Goal: Task Accomplishment & Management: Use online tool/utility

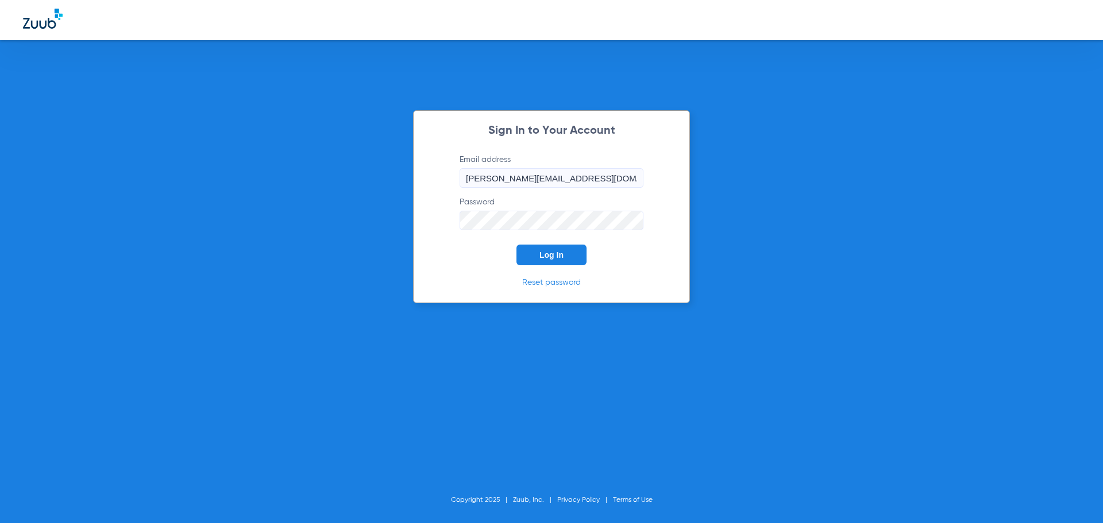
click at [555, 256] on span "Log In" at bounding box center [551, 254] width 24 height 9
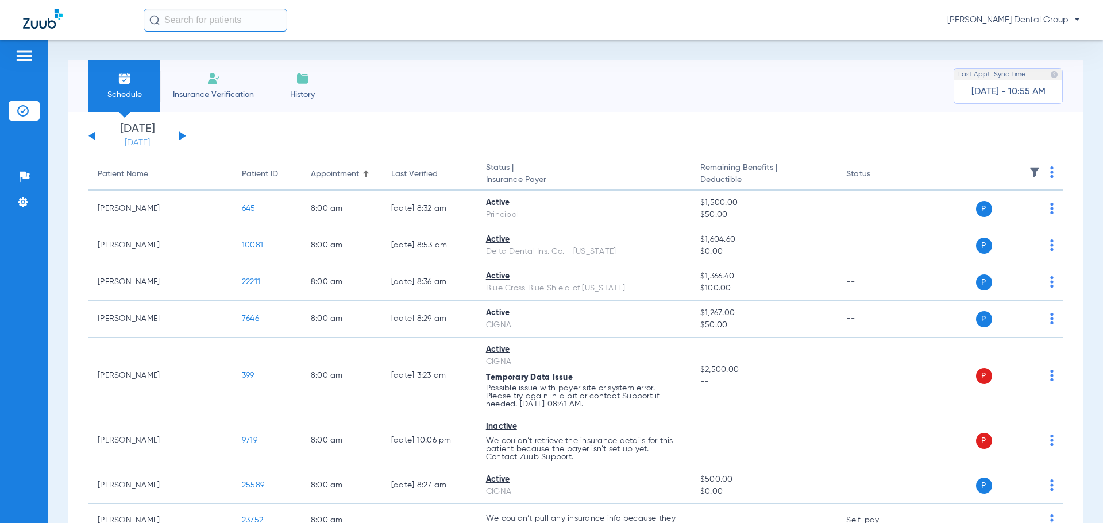
click at [153, 144] on link "[DATE]" at bounding box center [137, 142] width 69 height 11
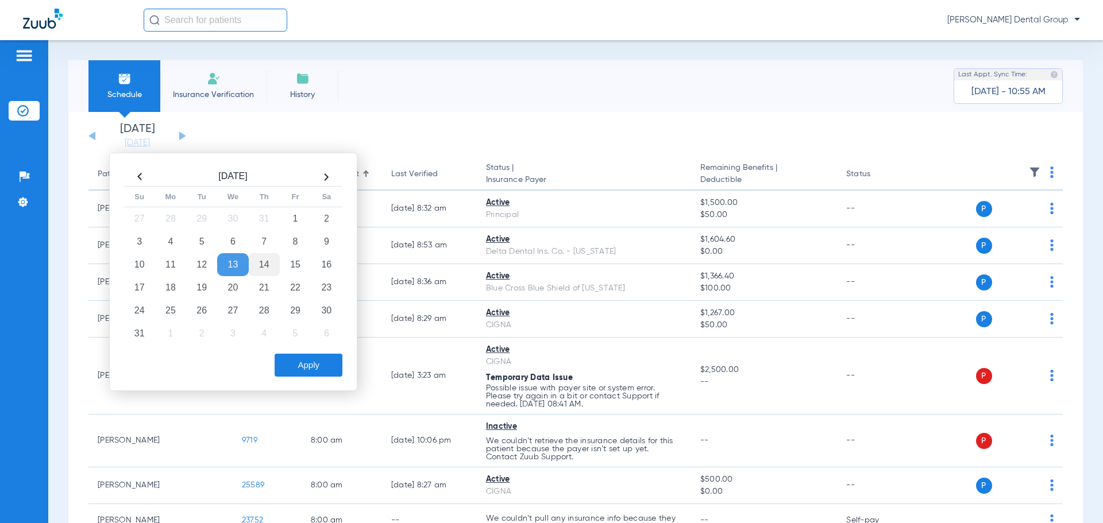
click at [272, 264] on td "14" at bounding box center [264, 264] width 31 height 23
drag, startPoint x: 308, startPoint y: 368, endPoint x: 277, endPoint y: 342, distance: 41.2
click at [306, 362] on button "Apply" at bounding box center [309, 365] width 68 height 23
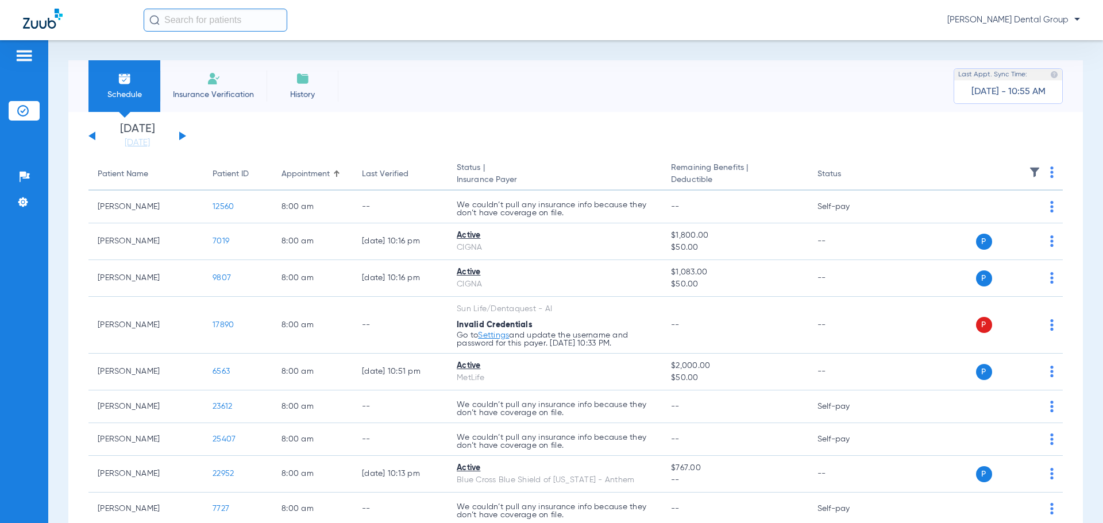
click at [183, 133] on div "[DATE] [DATE] [DATE] [DATE] [DATE] [DATE] [DATE] [DATE] [DATE] [DATE] [DATE] [D…" at bounding box center [137, 135] width 98 height 25
click at [183, 135] on button at bounding box center [182, 136] width 7 height 9
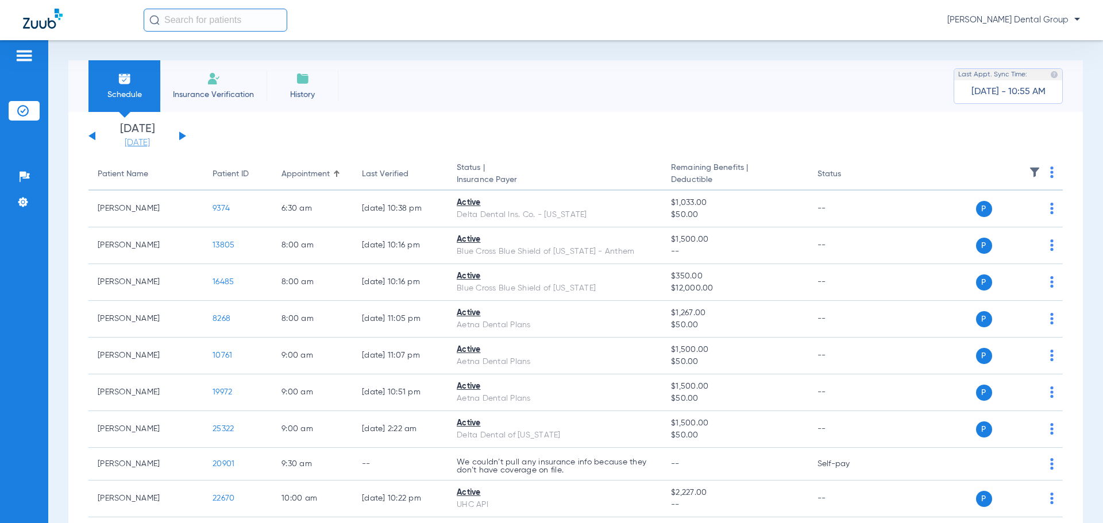
click at [146, 144] on link "[DATE]" at bounding box center [137, 142] width 69 height 11
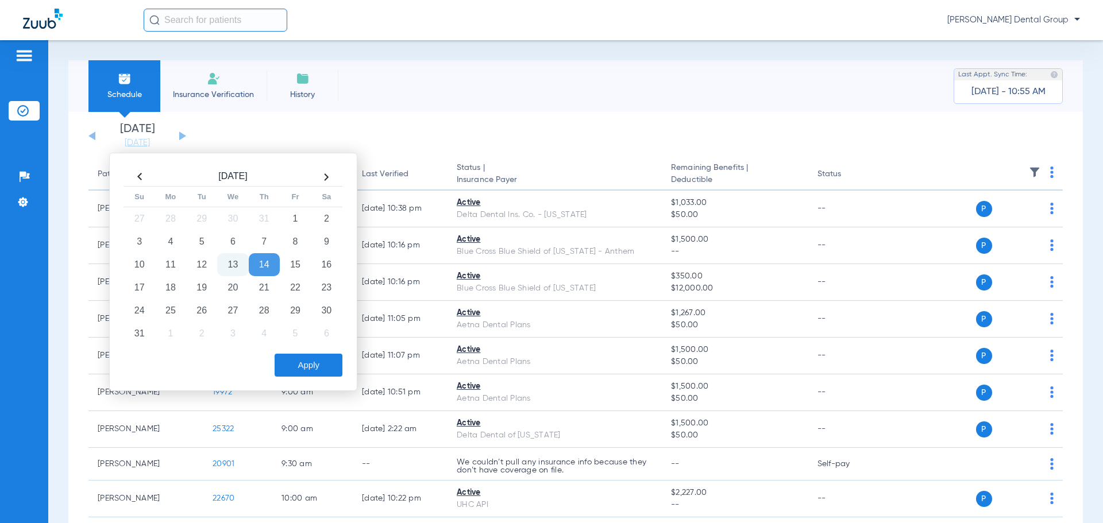
click at [265, 264] on td "14" at bounding box center [264, 264] width 31 height 23
click at [300, 366] on button "Apply" at bounding box center [309, 365] width 68 height 23
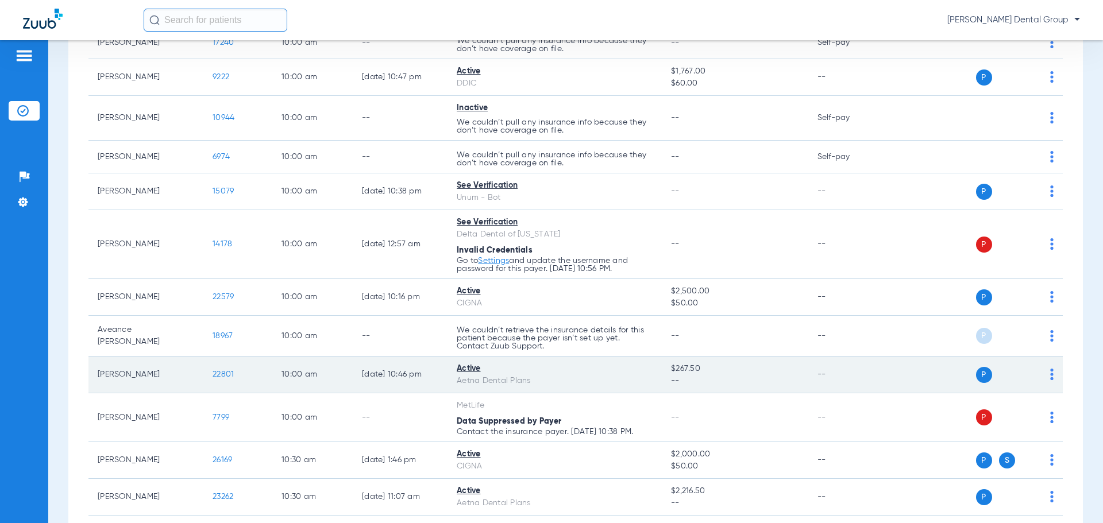
scroll to position [1149, 0]
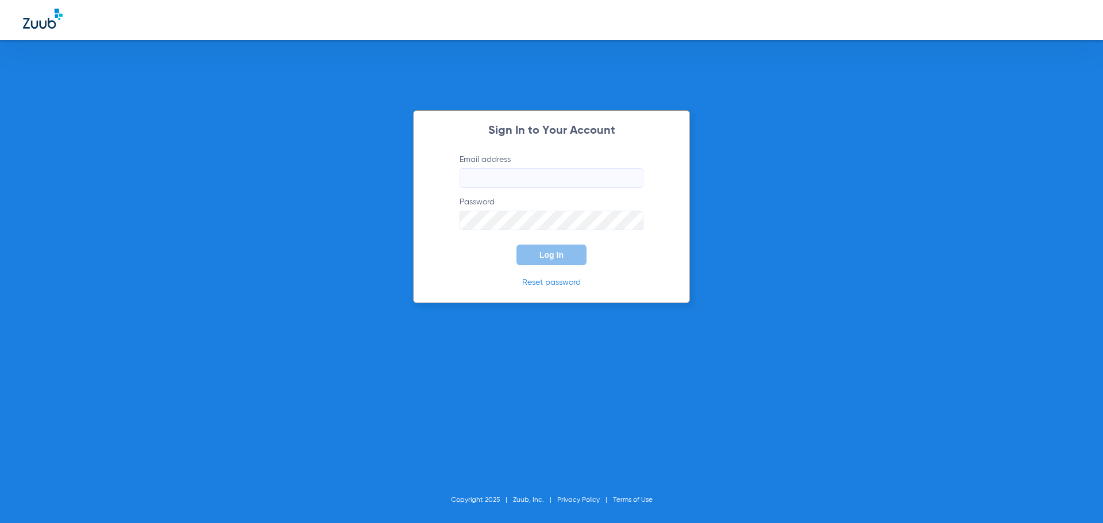
type input "[PERSON_NAME][EMAIL_ADDRESS][DOMAIN_NAME]"
drag, startPoint x: 551, startPoint y: 255, endPoint x: 422, endPoint y: 251, distance: 129.3
click at [550, 255] on span "Log In" at bounding box center [551, 254] width 24 height 9
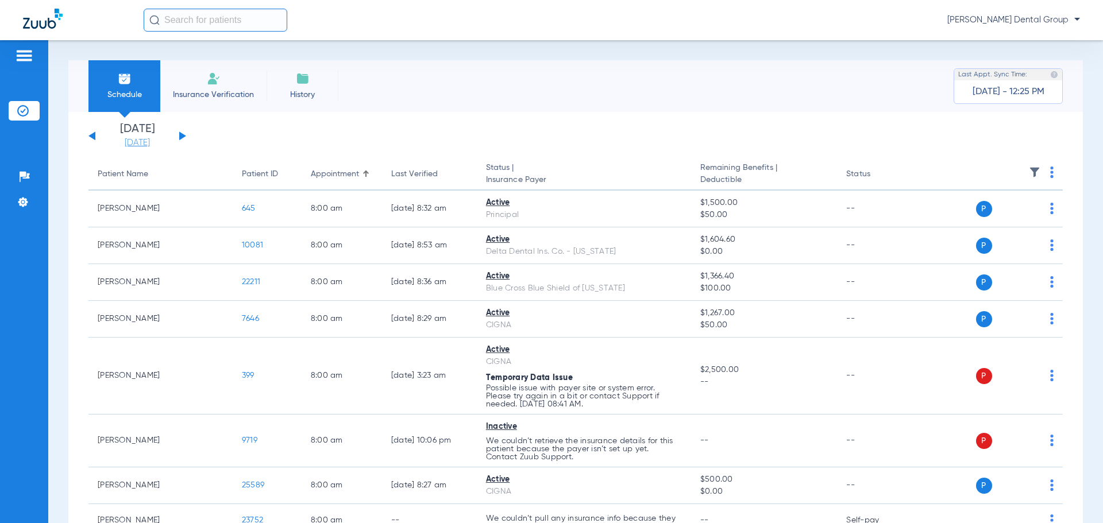
click at [146, 142] on link "[DATE]" at bounding box center [137, 142] width 69 height 11
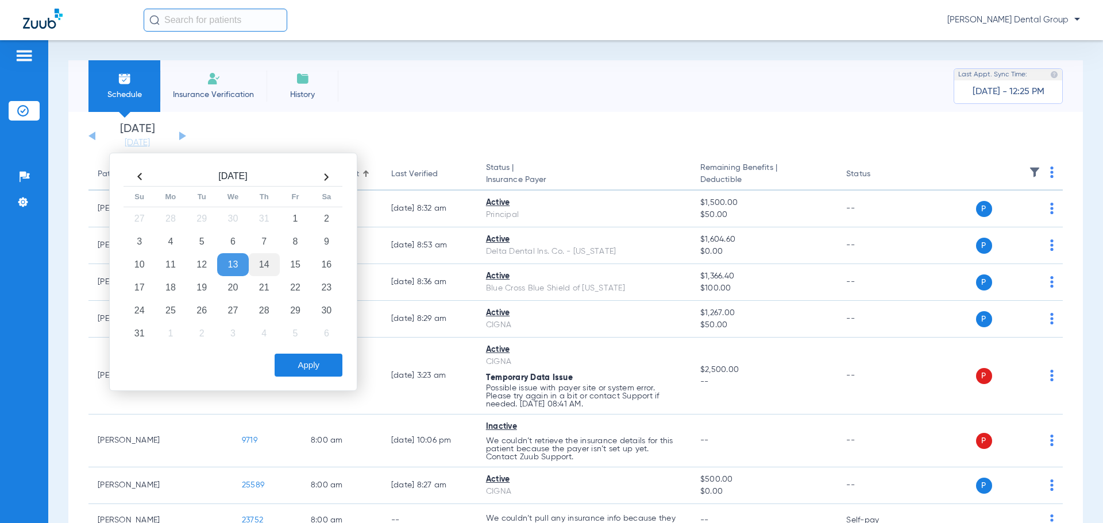
click at [261, 261] on td "14" at bounding box center [264, 264] width 31 height 23
click at [310, 361] on button "Apply" at bounding box center [309, 365] width 68 height 23
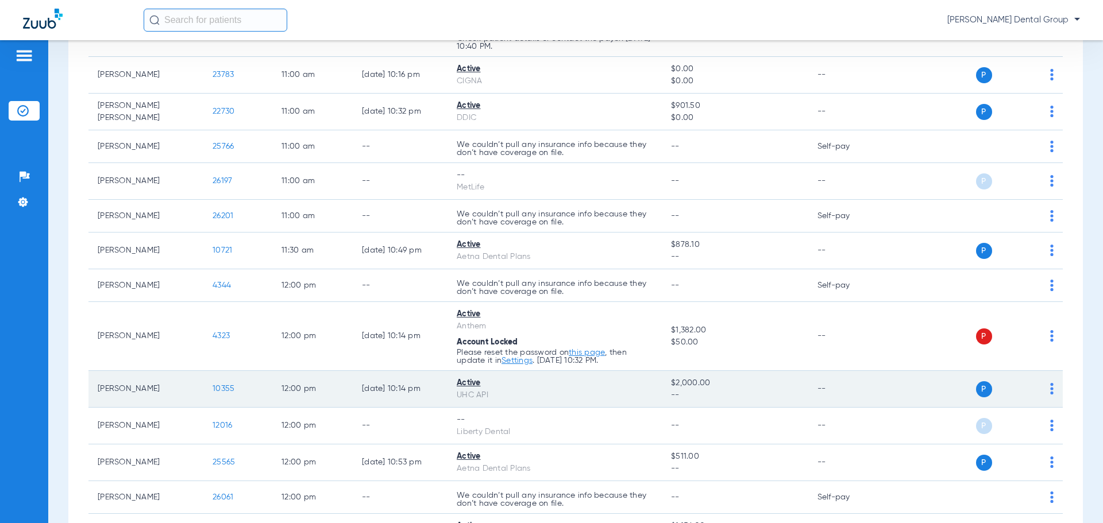
scroll to position [1953, 0]
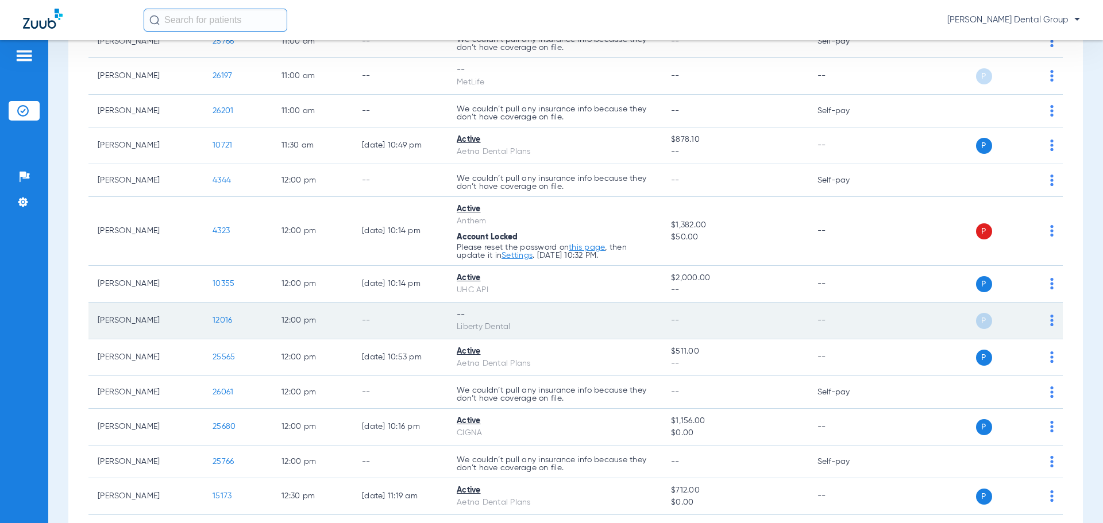
click at [1050, 319] on img at bounding box center [1051, 320] width 3 height 11
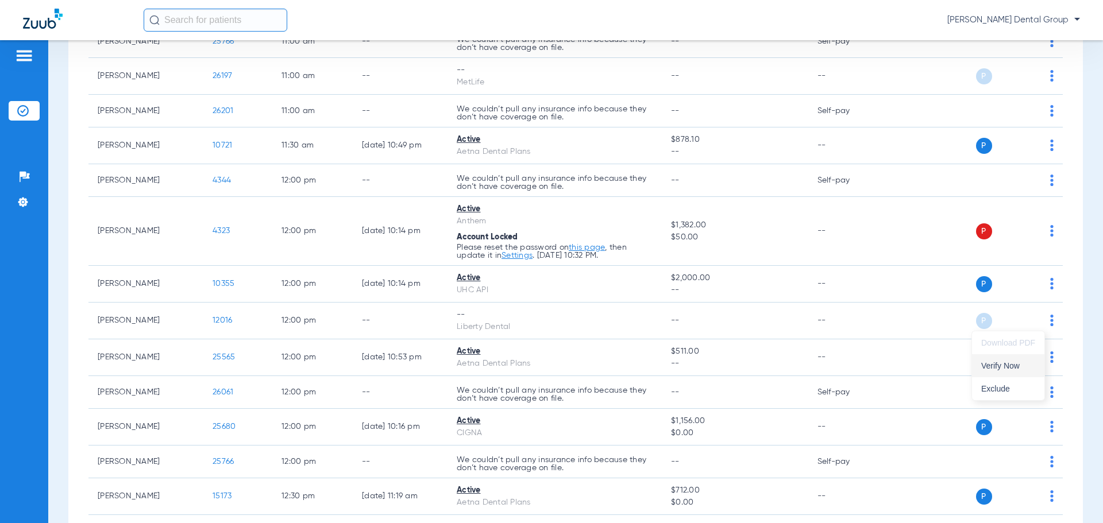
click at [1008, 368] on span "Verify Now" at bounding box center [1008, 366] width 54 height 8
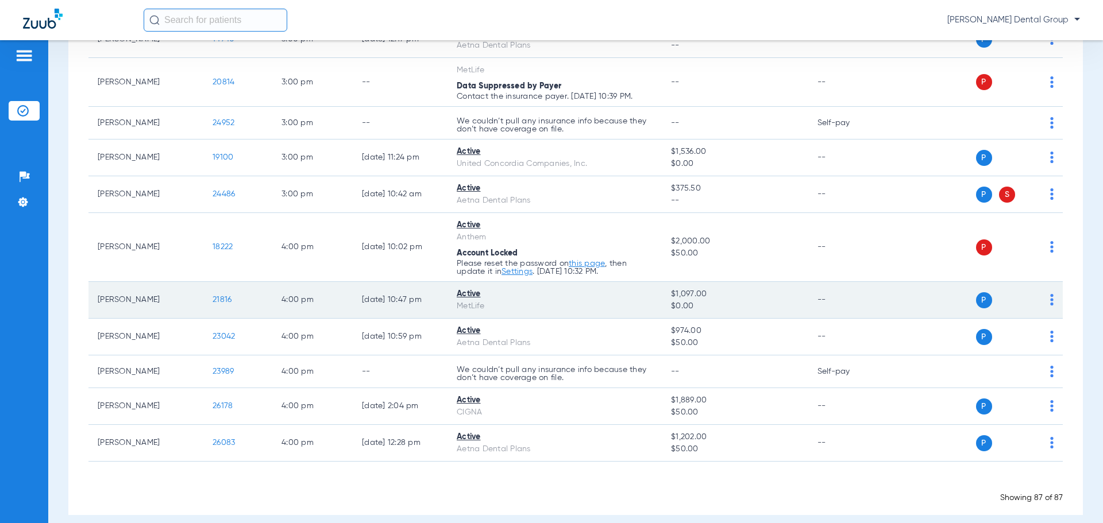
scroll to position [3193, 0]
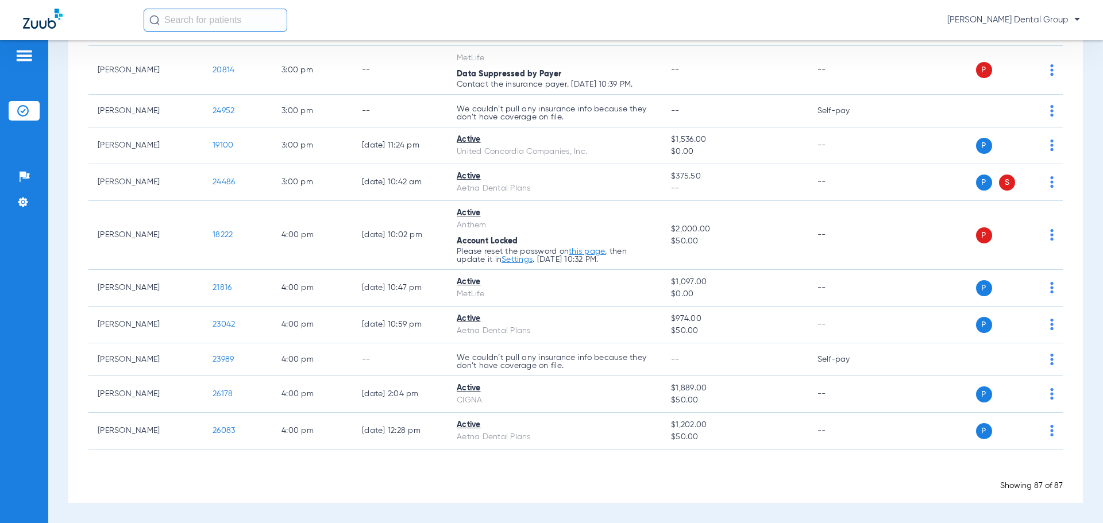
click at [362, 477] on div "Loading" at bounding box center [575, 471] width 974 height 11
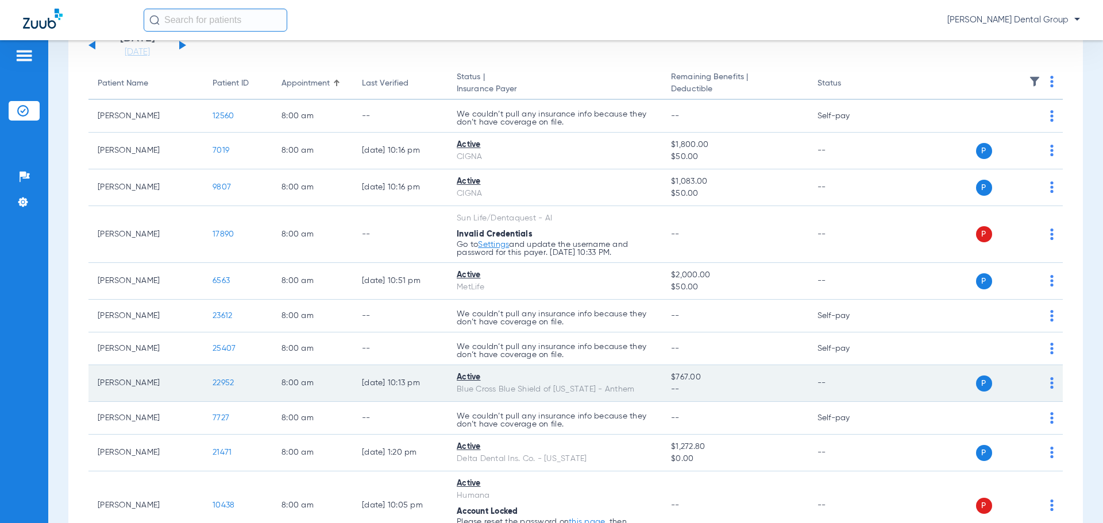
scroll to position [0, 0]
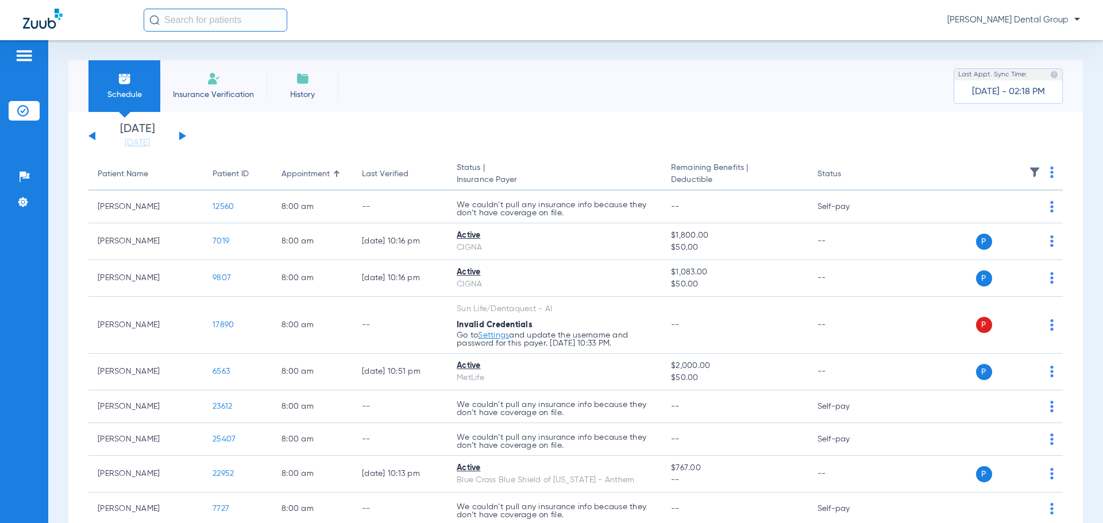
click at [183, 134] on button at bounding box center [182, 136] width 7 height 9
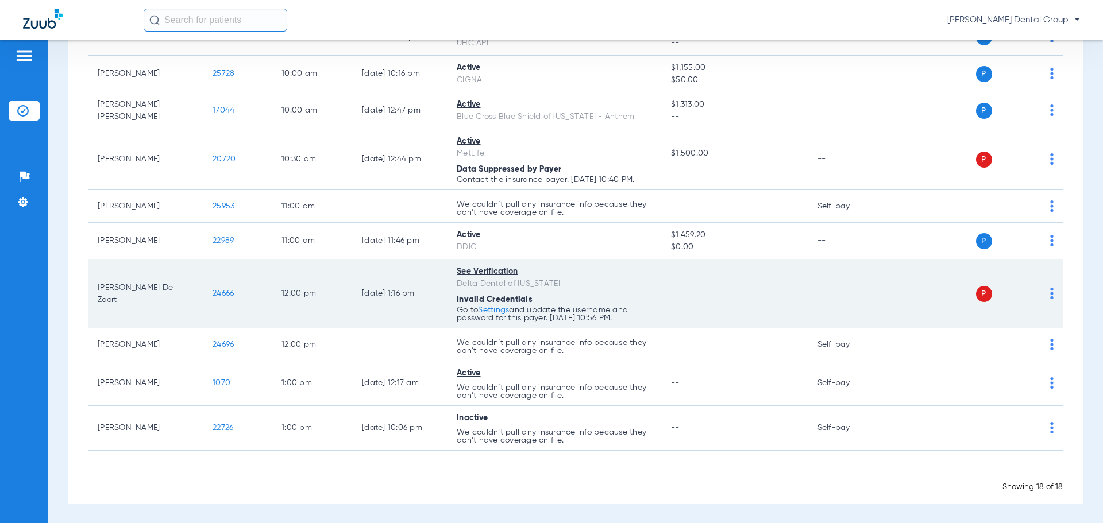
scroll to position [463, 0]
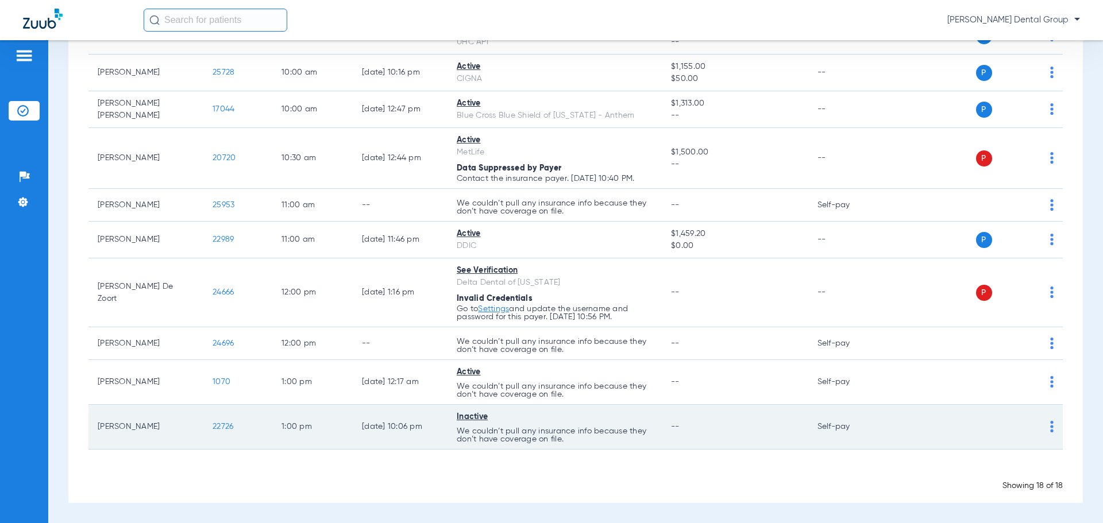
click at [428, 435] on td "[DATE] 10:06 PM" at bounding box center [400, 427] width 95 height 45
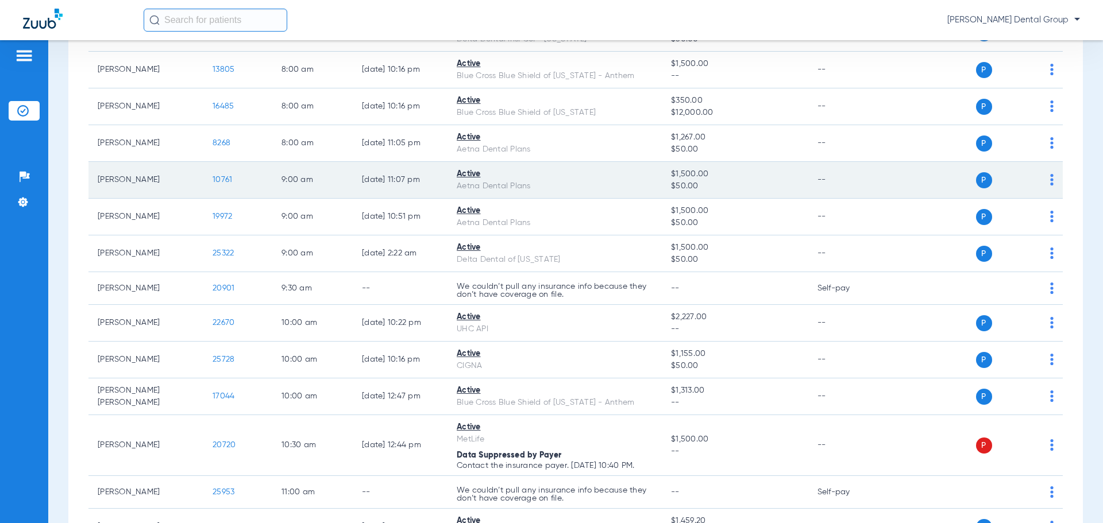
scroll to position [0, 0]
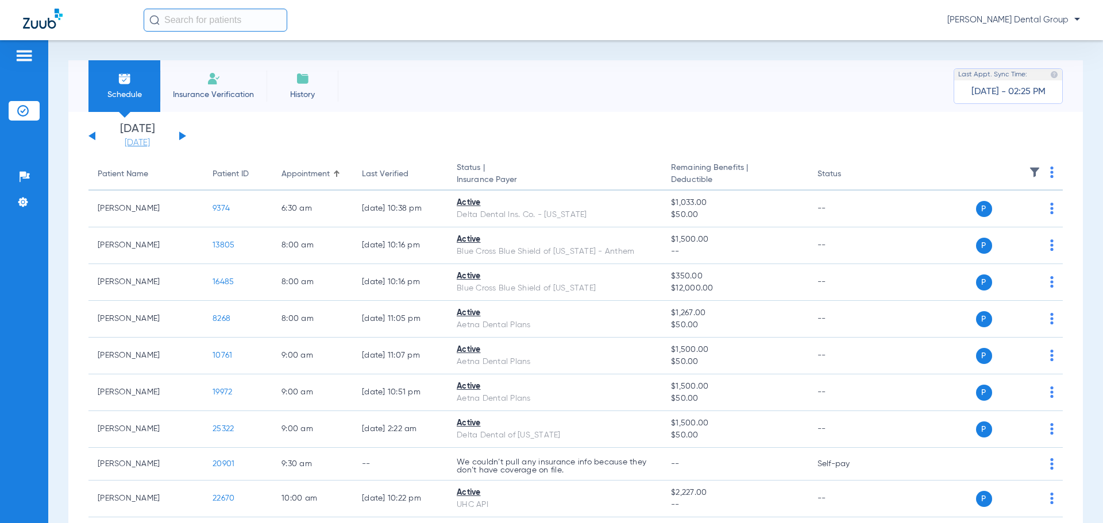
click at [149, 142] on link "[DATE]" at bounding box center [137, 142] width 69 height 11
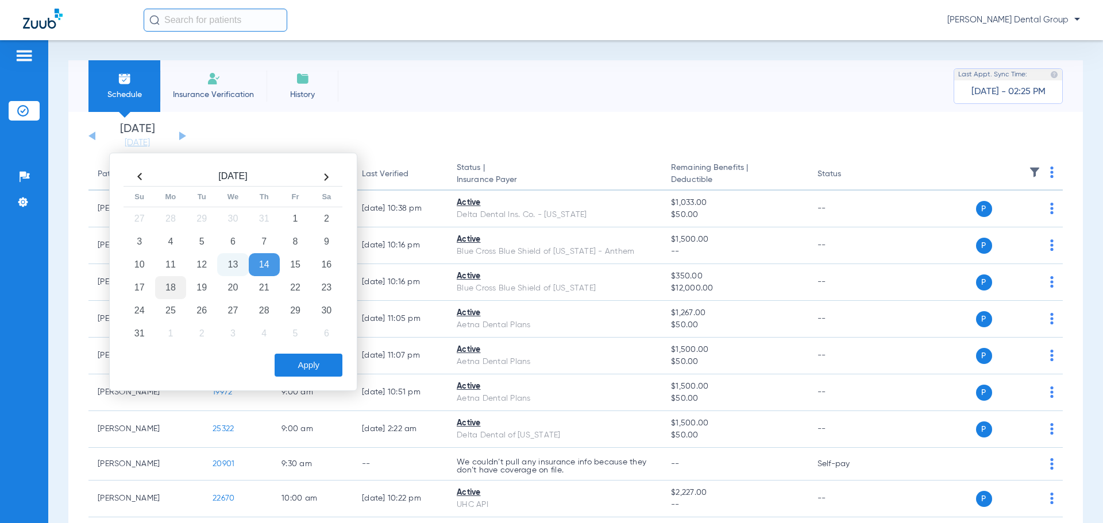
click at [173, 288] on td "18" at bounding box center [170, 287] width 31 height 23
drag, startPoint x: 292, startPoint y: 367, endPoint x: 279, endPoint y: 356, distance: 17.9
click at [291, 365] on button "Apply" at bounding box center [309, 365] width 68 height 23
